Goal: Information Seeking & Learning: Learn about a topic

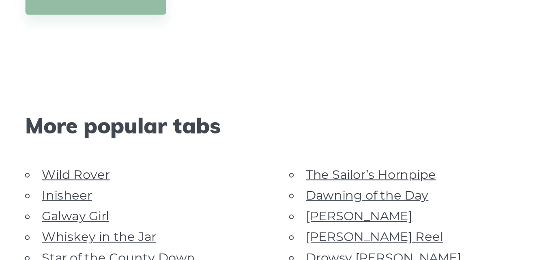
scroll to position [308, 0]
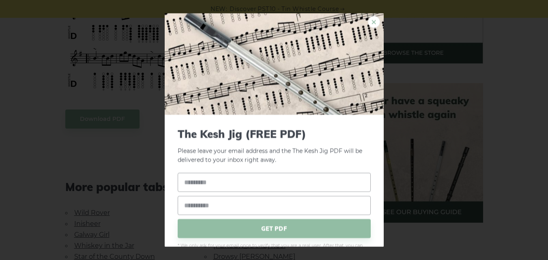
click at [368, 25] on link "×" at bounding box center [374, 21] width 12 height 12
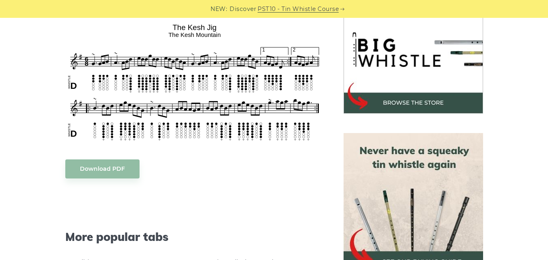
scroll to position [259, 0]
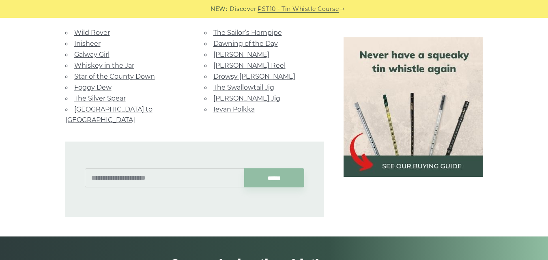
scroll to position [488, 0]
click at [235, 76] on link "Drowsy [PERSON_NAME]" at bounding box center [254, 77] width 82 height 8
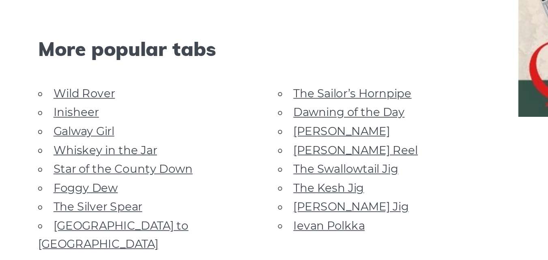
scroll to position [484, 0]
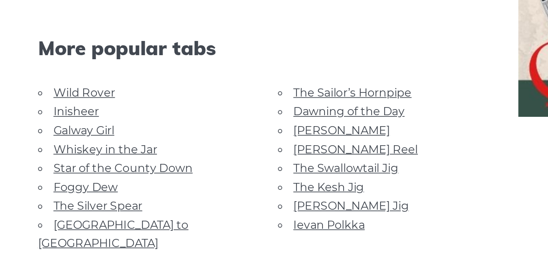
click at [96, 217] on link "Foggy Dew" at bounding box center [92, 218] width 37 height 8
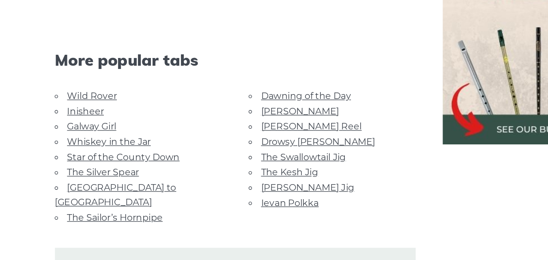
scroll to position [448, 0]
click at [241, 164] on link "[PERSON_NAME] Reel" at bounding box center [249, 164] width 72 height 8
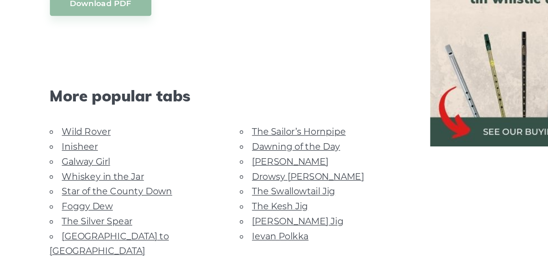
scroll to position [444, 0]
click at [99, 166] on link "Wild Rover" at bounding box center [92, 166] width 36 height 8
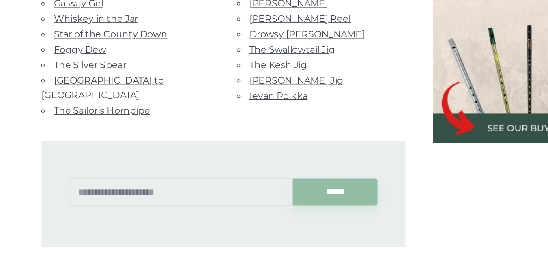
scroll to position [803, 0]
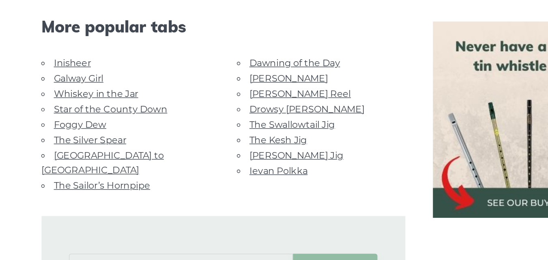
click at [229, 77] on link "[PERSON_NAME]" at bounding box center [241, 78] width 56 height 8
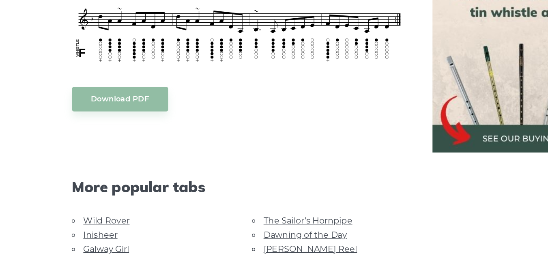
scroll to position [395, 0]
